Goal: Connect with others

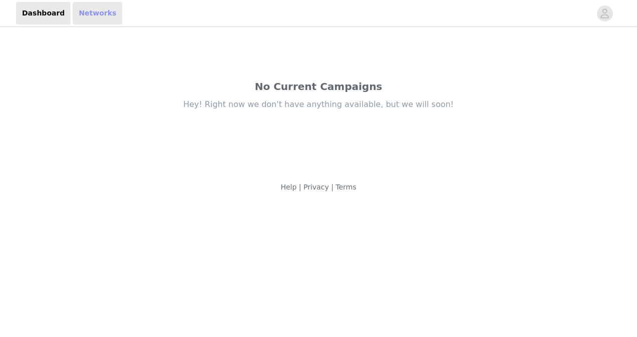
click at [94, 13] on link "Networks" at bounding box center [98, 13] width 50 height 23
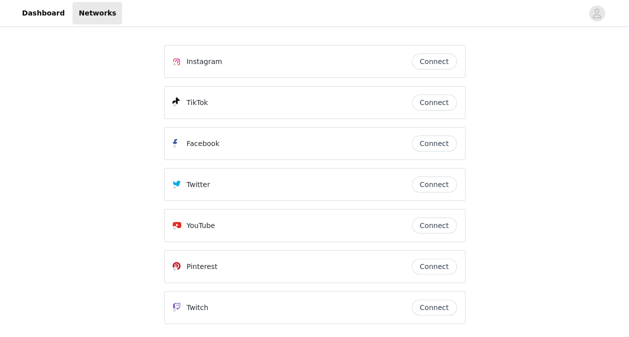
click at [422, 65] on button "Connect" at bounding box center [434, 62] width 45 height 16
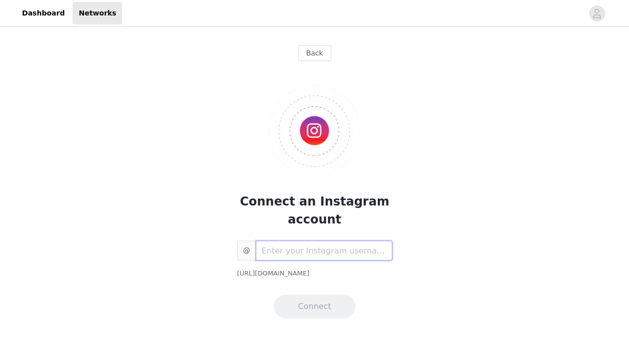
click at [307, 257] on input "text" at bounding box center [324, 251] width 137 height 20
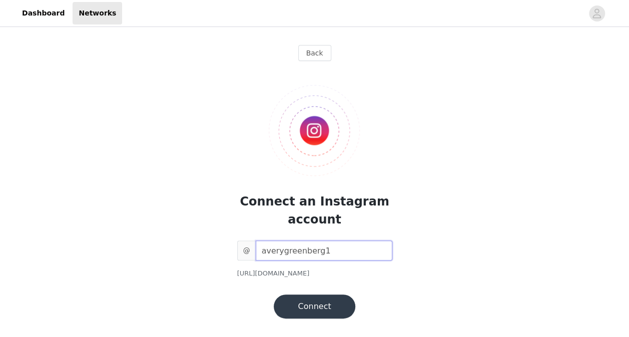
type input "averygreenberg1"
click at [328, 307] on button "Connect" at bounding box center [314, 307] width 81 height 24
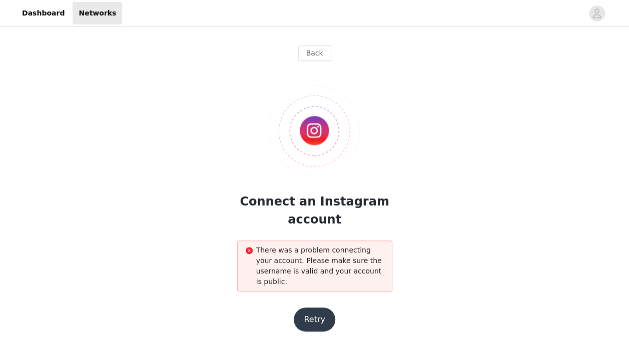
scroll to position [30, 0]
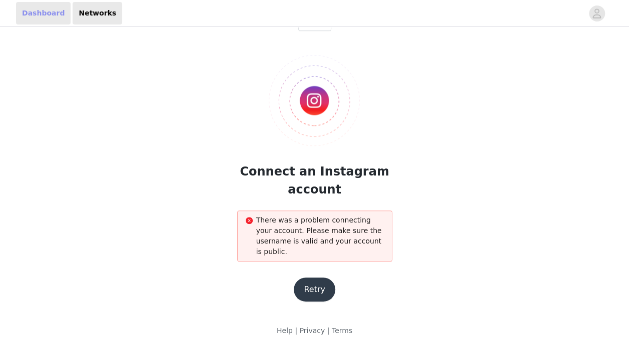
click at [55, 24] on link "Dashboard" at bounding box center [43, 13] width 55 height 23
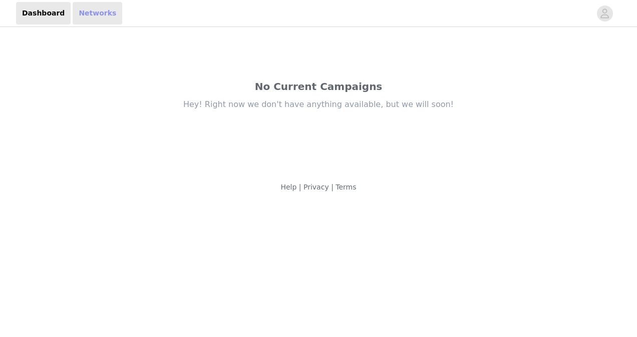
click at [87, 16] on link "Networks" at bounding box center [98, 13] width 50 height 23
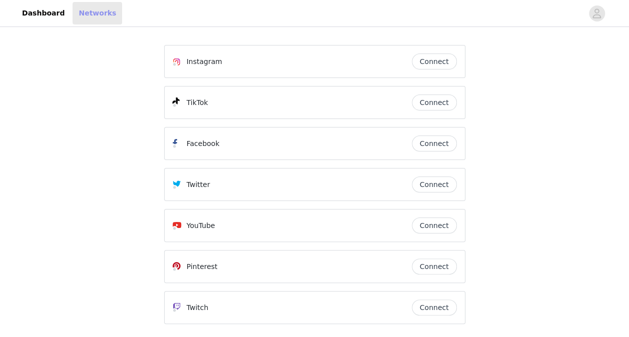
click at [86, 16] on link "Networks" at bounding box center [98, 13] width 50 height 23
click at [425, 99] on button "Connect" at bounding box center [434, 103] width 45 height 16
click at [604, 16] on span "button" at bounding box center [597, 14] width 16 height 16
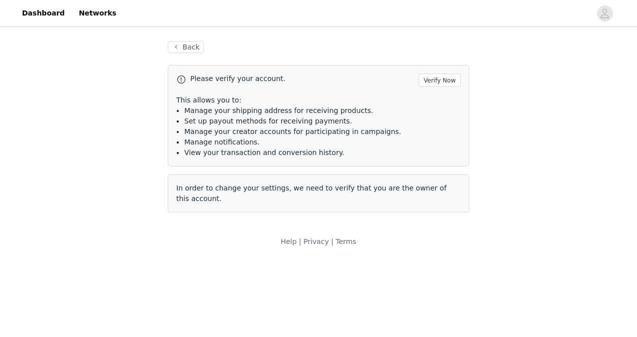
click at [447, 87] on div "Please verify your account. Verify Now This allows you to: Manage your shipping…" at bounding box center [318, 116] width 301 height 102
click at [436, 79] on button "Verify Now" at bounding box center [439, 81] width 42 height 14
